Goal: Task Accomplishment & Management: Manage account settings

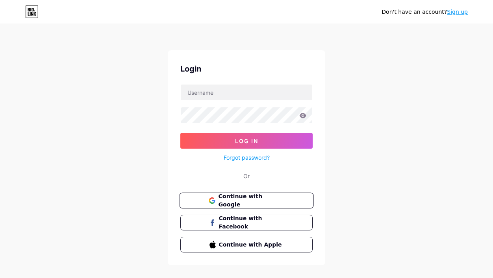
click at [243, 203] on span "Continue with Google" at bounding box center [251, 201] width 66 height 17
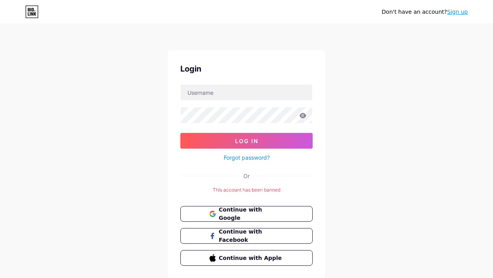
click at [399, 140] on div "Don't have an account? Sign up Login Log In Forgot password? Or This account ha…" at bounding box center [246, 152] width 493 height 304
click at [245, 215] on span "Continue with Google" at bounding box center [251, 214] width 66 height 17
